Goal: Check status: Check status

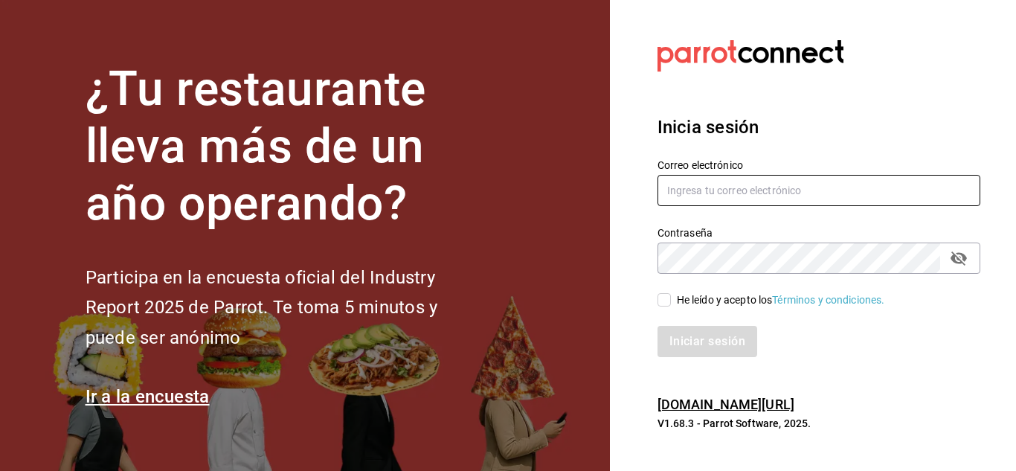
type input "mochomos.arcos@grupocosteno.com"
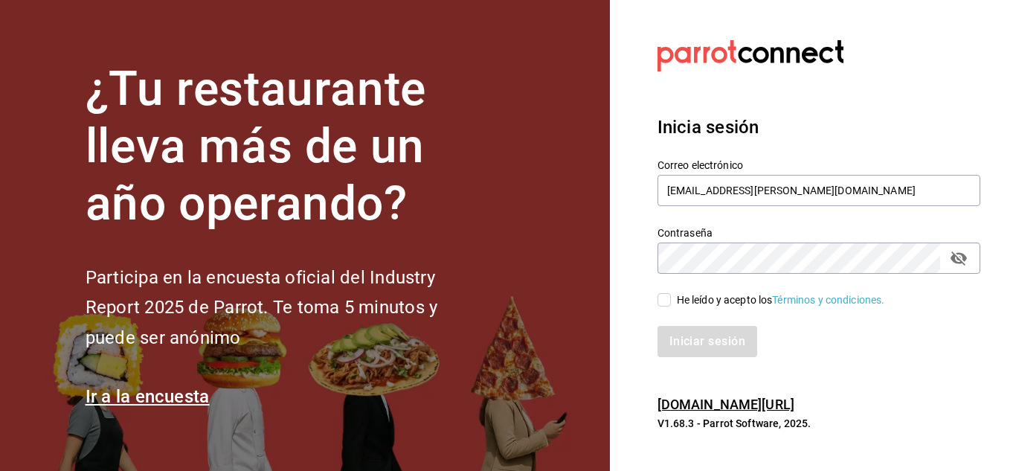
click at [664, 298] on input "He leído y acepto los Términos y condiciones." at bounding box center [664, 299] width 13 height 13
checkbox input "true"
click at [683, 332] on button "Iniciar sesión" at bounding box center [708, 341] width 101 height 31
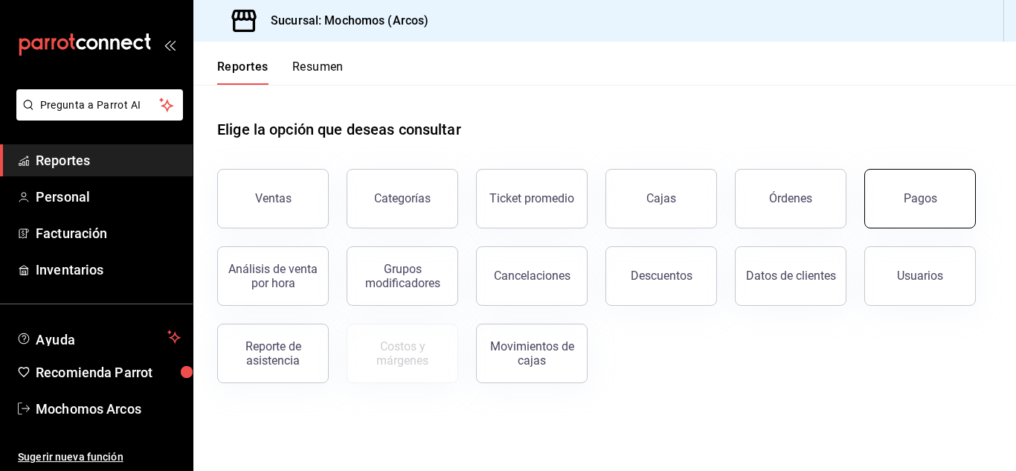
click at [897, 210] on button "Pagos" at bounding box center [921, 199] width 112 height 60
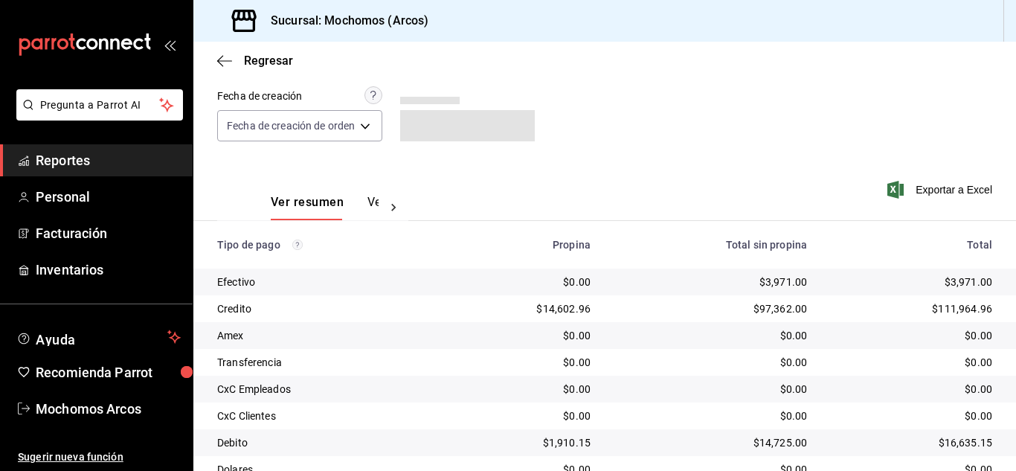
scroll to position [149, 0]
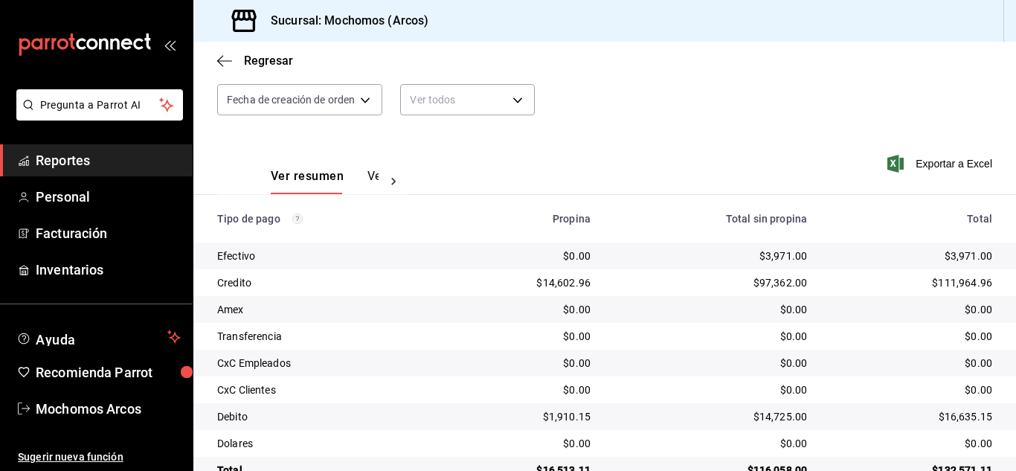
scroll to position [186, 0]
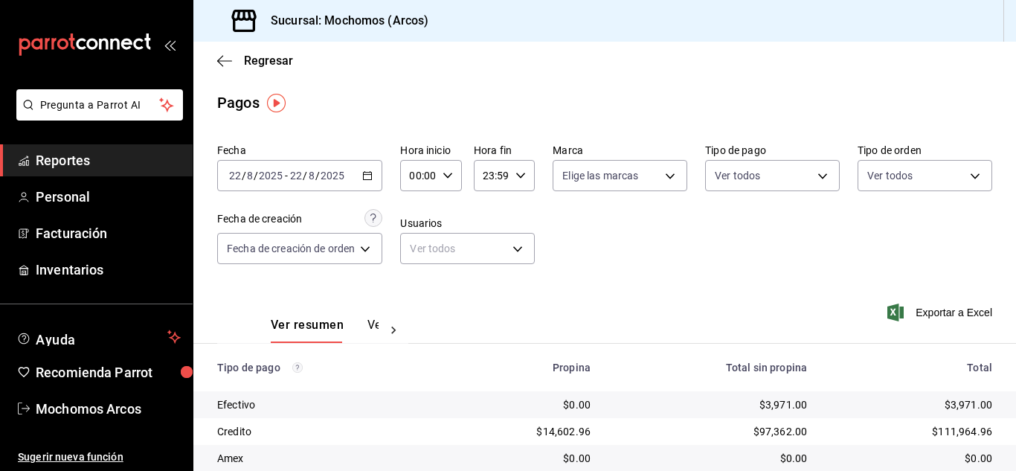
click at [452, 167] on div "00:00 Hora inicio" at bounding box center [430, 175] width 61 height 31
click at [420, 269] on span "10" at bounding box center [417, 273] width 6 height 12
type input "10:00"
click at [564, 263] on div at bounding box center [508, 235] width 1016 height 471
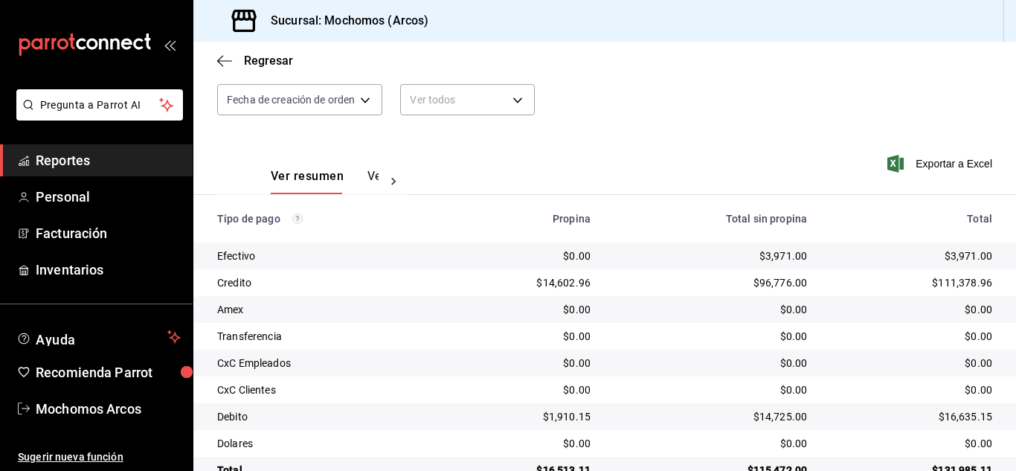
scroll to position [186, 0]
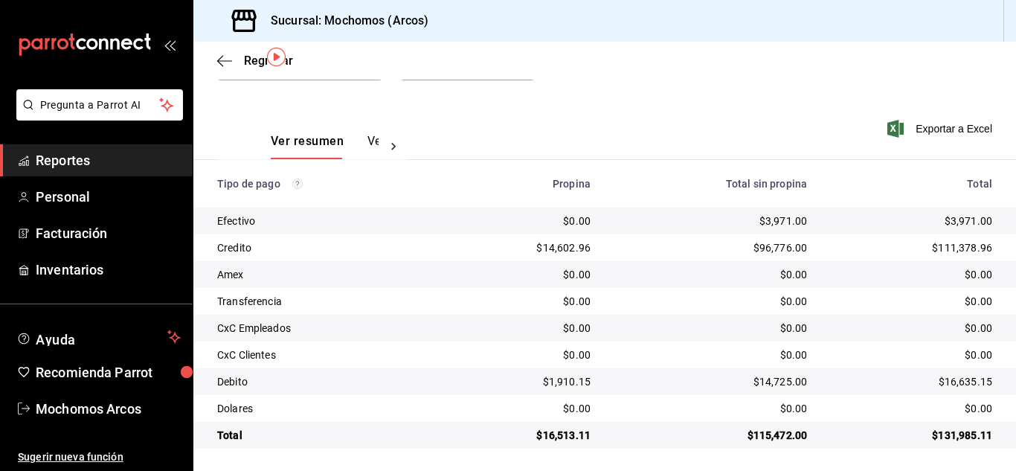
scroll to position [186, 0]
